Goal: Transaction & Acquisition: Purchase product/service

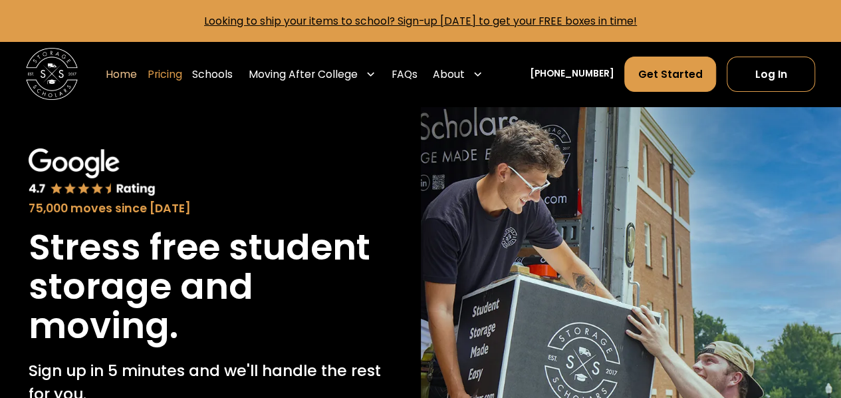
click at [182, 78] on link "Pricing" at bounding box center [165, 74] width 35 height 37
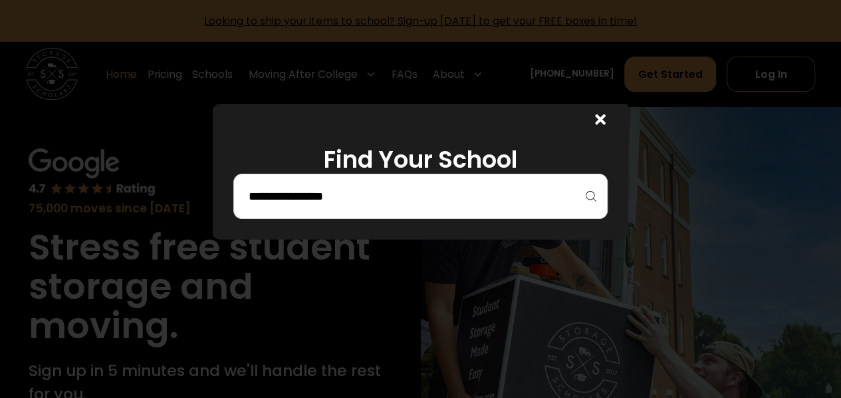
click at [604, 122] on icon at bounding box center [600, 119] width 11 height 11
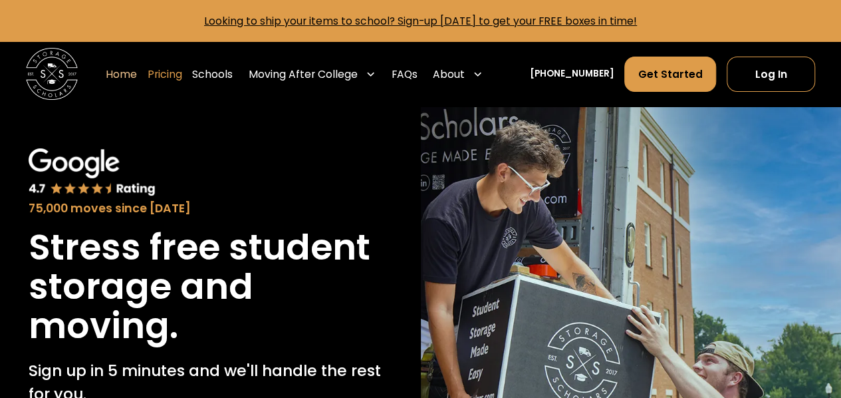
click at [182, 75] on link "Pricing" at bounding box center [165, 74] width 35 height 37
click at [182, 80] on link "Pricing" at bounding box center [165, 74] width 35 height 37
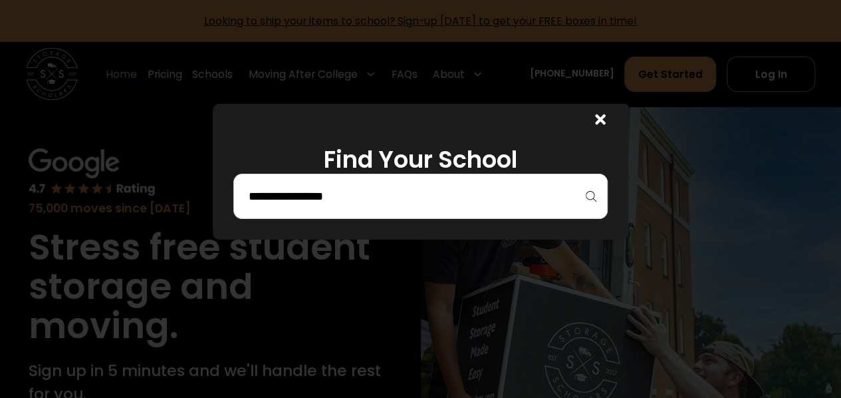
click at [340, 199] on input "search" at bounding box center [420, 196] width 347 height 23
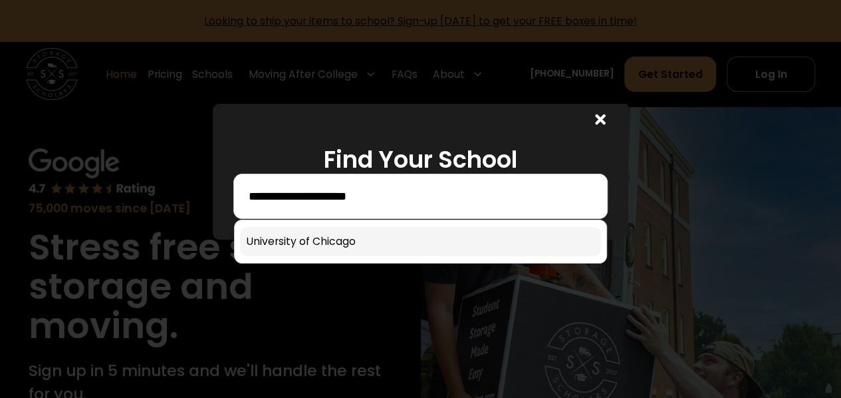
type input "**********"
click at [322, 239] on link at bounding box center [420, 241] width 361 height 29
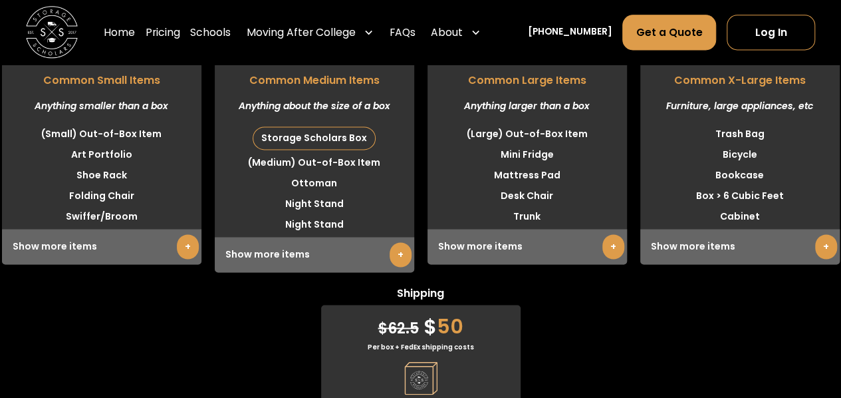
scroll to position [3435, 0]
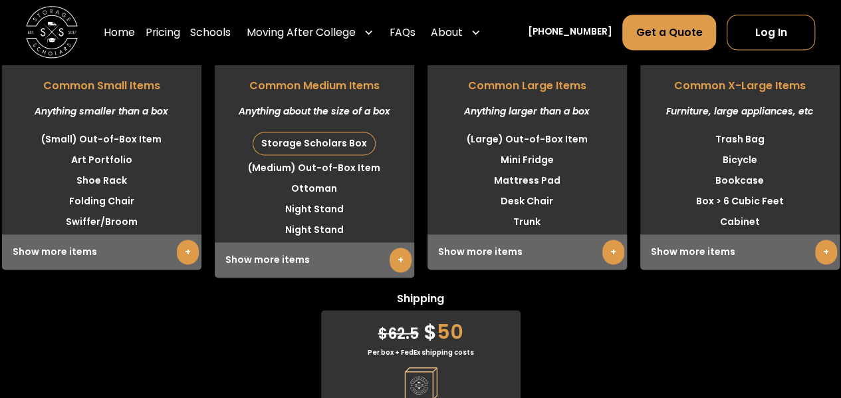
click at [390, 272] on link "+" at bounding box center [401, 259] width 22 height 25
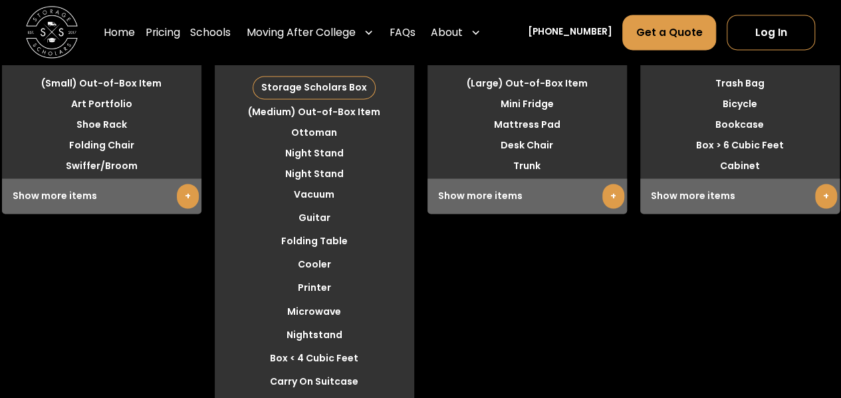
scroll to position [3494, 0]
